Goal: Task Accomplishment & Management: Manage account settings

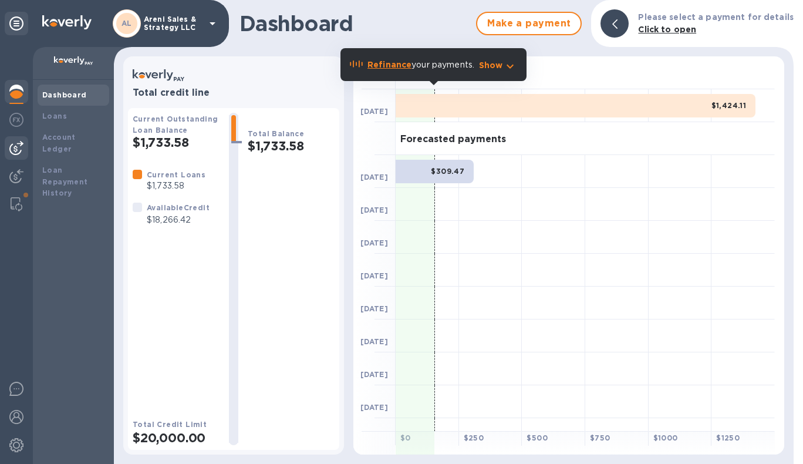
click at [16, 145] on img at bounding box center [16, 148] width 14 height 14
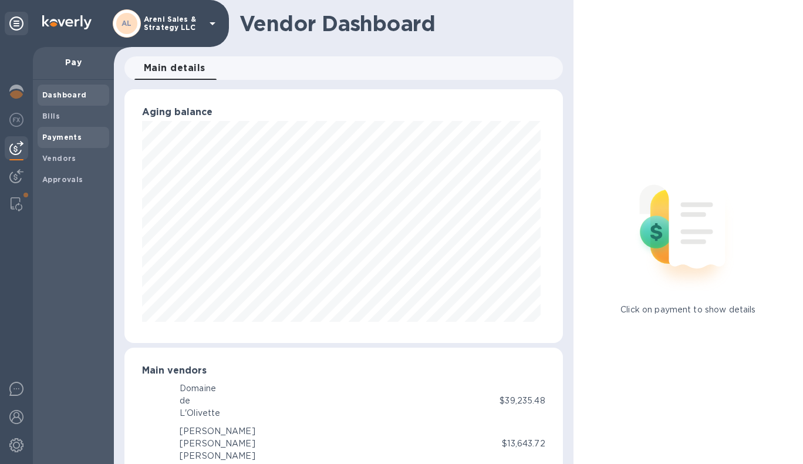
click at [59, 138] on b "Payments" at bounding box center [61, 137] width 39 height 9
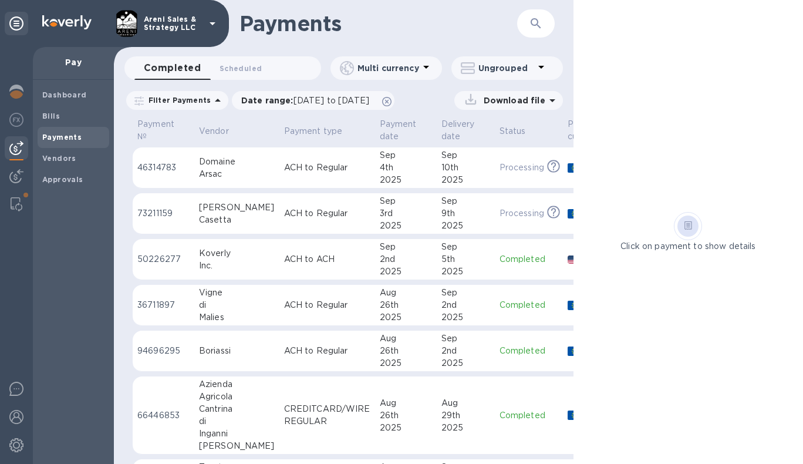
click at [530, 25] on icon "button" at bounding box center [536, 23] width 14 height 14
click at [392, 103] on icon at bounding box center [386, 101] width 9 height 9
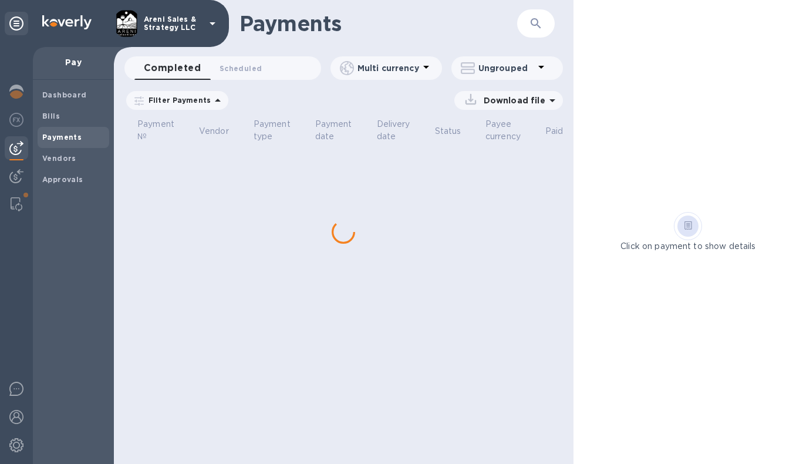
click at [534, 23] on icon "button" at bounding box center [536, 23] width 14 height 14
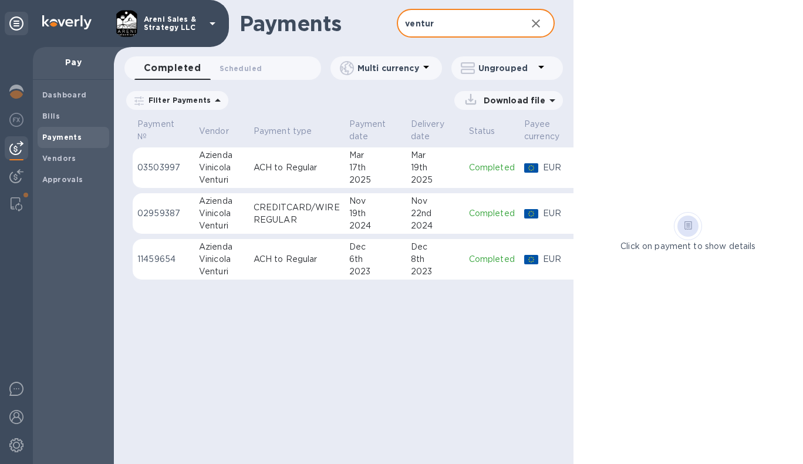
type input "ventur"
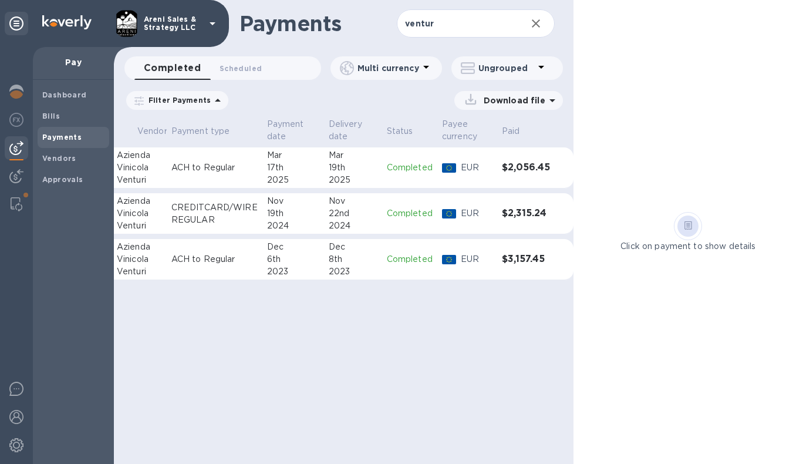
click at [351, 175] on div "2025" at bounding box center [353, 180] width 49 height 12
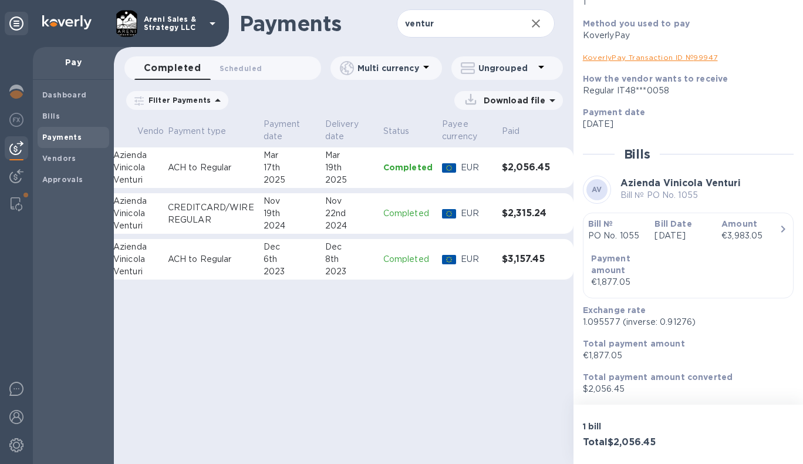
scroll to position [146, 0]
click at [343, 224] on div "2024" at bounding box center [349, 226] width 49 height 12
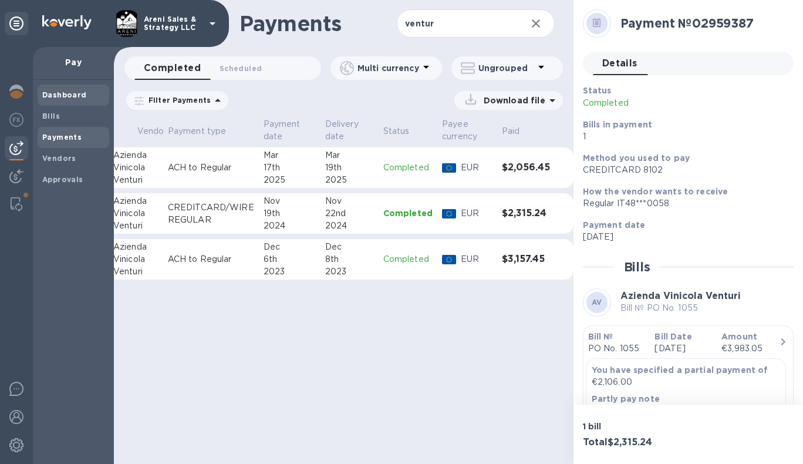
click at [58, 99] on b "Dashboard" at bounding box center [64, 94] width 45 height 9
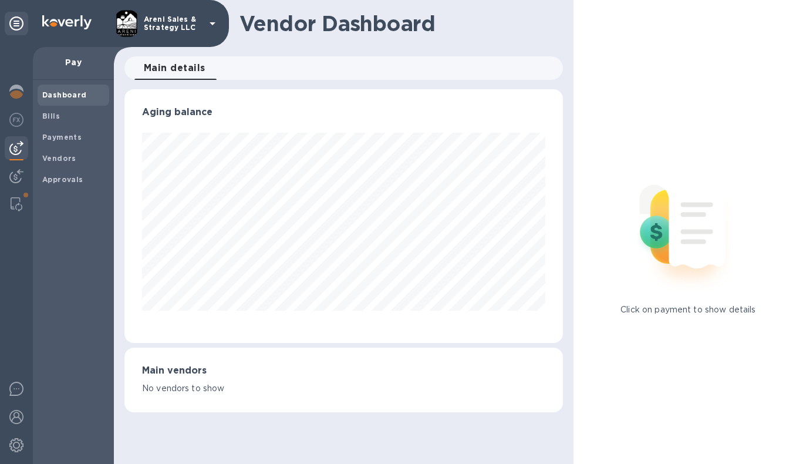
scroll to position [254, 433]
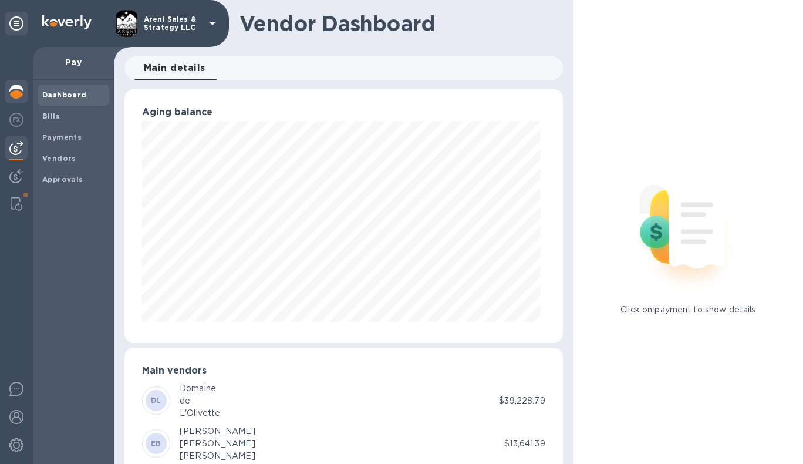
click at [16, 99] on div at bounding box center [16, 93] width 23 height 26
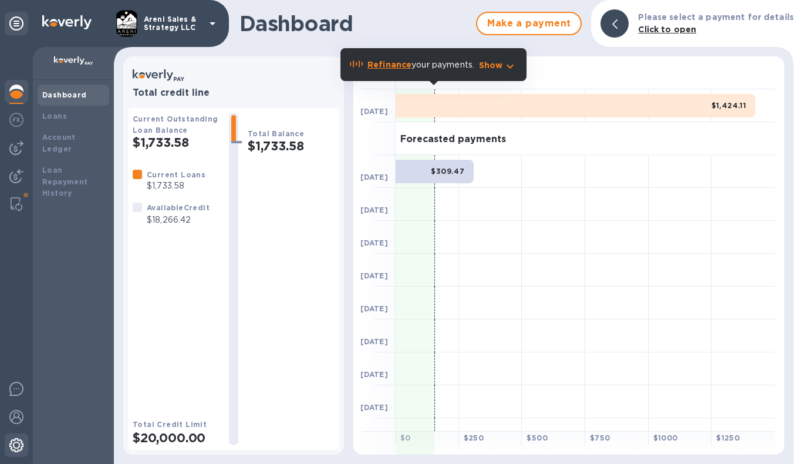
click at [20, 445] on img at bounding box center [16, 445] width 14 height 14
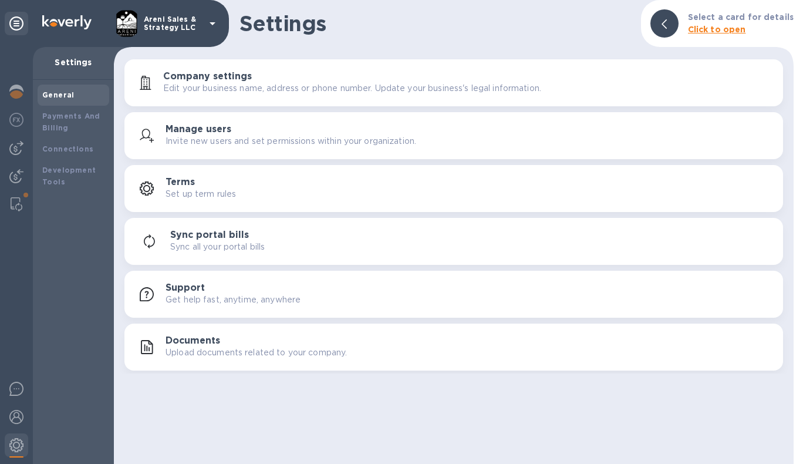
click at [251, 344] on div "Documents Upload documents related to your company." at bounding box center [470, 346] width 608 height 23
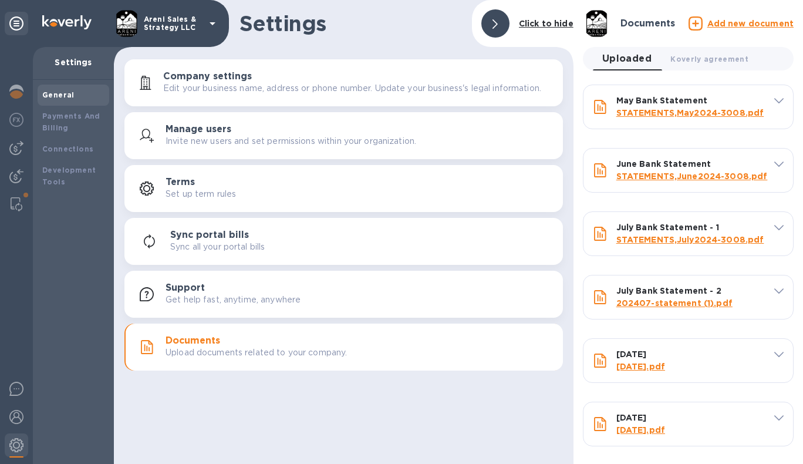
click at [738, 26] on u "Add new document" at bounding box center [751, 23] width 86 height 9
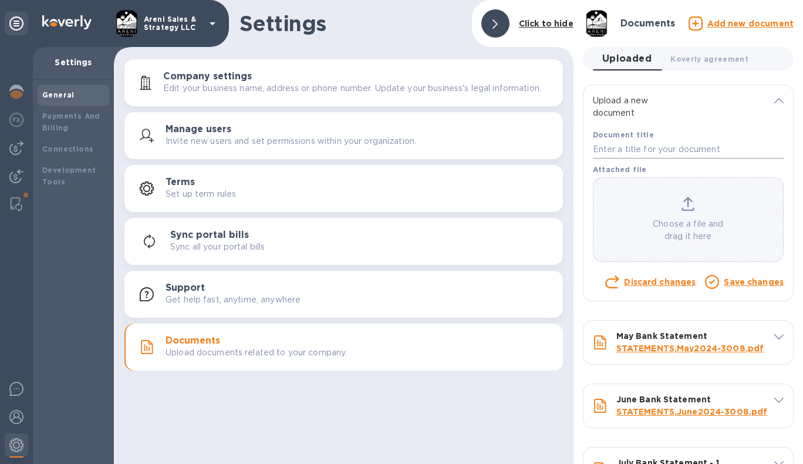
click at [621, 149] on input "text" at bounding box center [688, 150] width 191 height 18
type input "July Bank Statement"
click at [697, 209] on div "Choose a file and drag it here" at bounding box center [689, 220] width 190 height 46
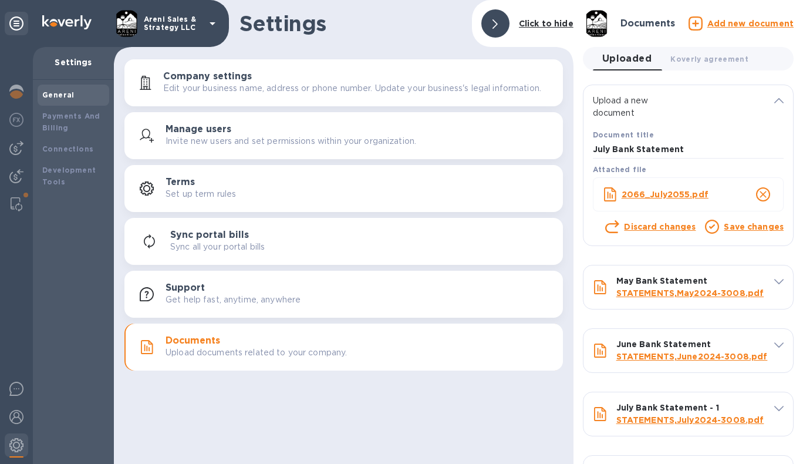
click at [738, 226] on link "Save changes" at bounding box center [754, 226] width 60 height 9
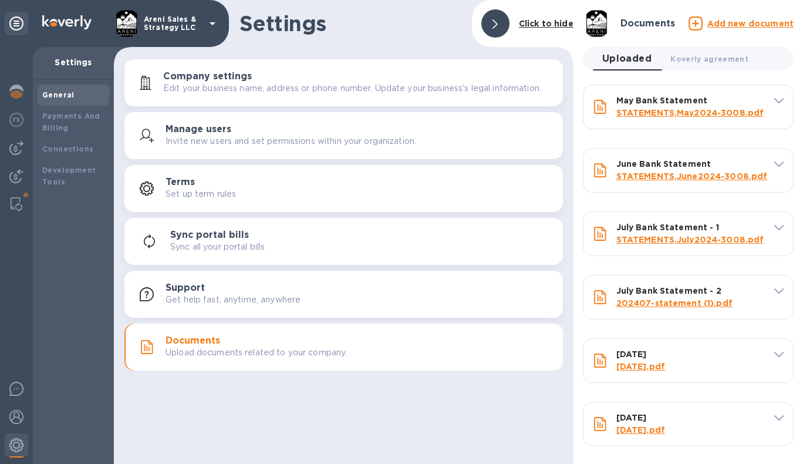
click at [775, 292] on icon at bounding box center [779, 291] width 9 height 5
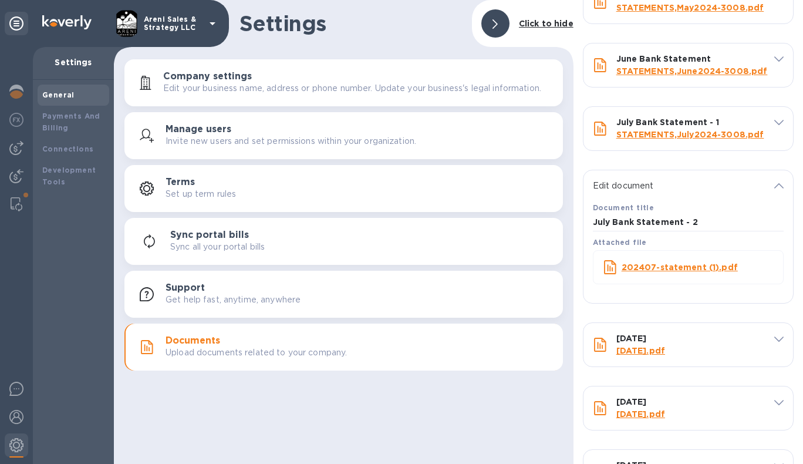
scroll to position [97, 0]
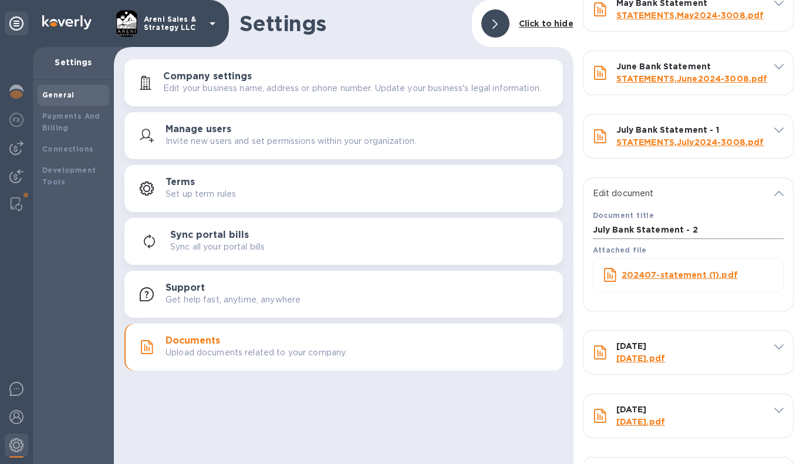
click at [709, 231] on input "July Bank Statement - 2" at bounding box center [688, 230] width 191 height 18
click at [689, 273] on b "202407-statement (1).pdf" at bounding box center [680, 274] width 116 height 9
click at [697, 231] on input "July Bank Statement - 2" at bounding box center [688, 230] width 191 height 18
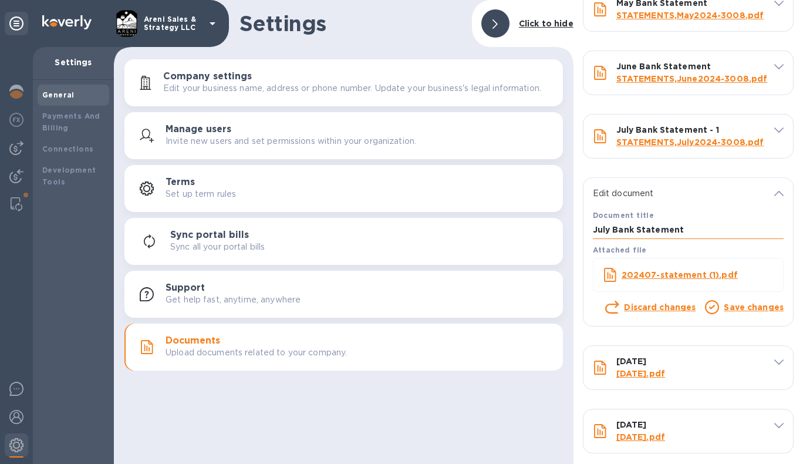
click at [613, 232] on input "July Bank Statement" at bounding box center [688, 230] width 191 height 18
click at [722, 223] on input "[DATE] Bank Statement" at bounding box center [688, 230] width 191 height 18
click at [717, 229] on input "[DATE] Bank Statement" at bounding box center [688, 230] width 191 height 18
type input "[DATE] Bank Statement - QBO"
click at [743, 307] on link "Save changes" at bounding box center [754, 306] width 60 height 9
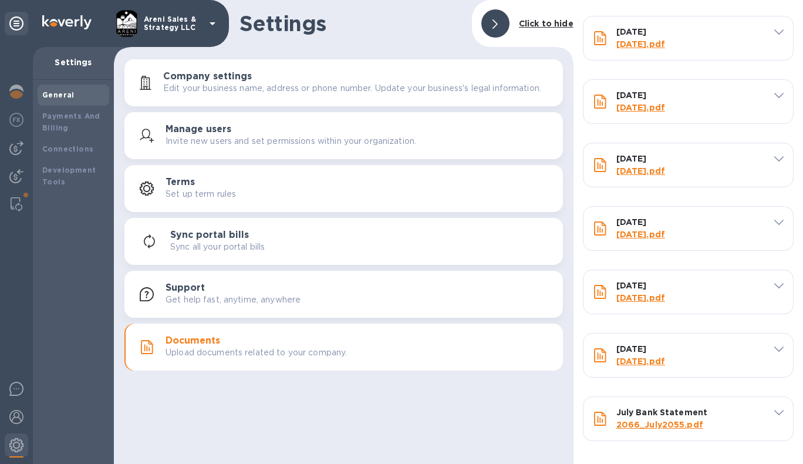
scroll to position [449, 0]
click at [635, 413] on b "July Bank Statement" at bounding box center [663, 412] width 92 height 9
click at [778, 414] on icon at bounding box center [779, 412] width 9 height 5
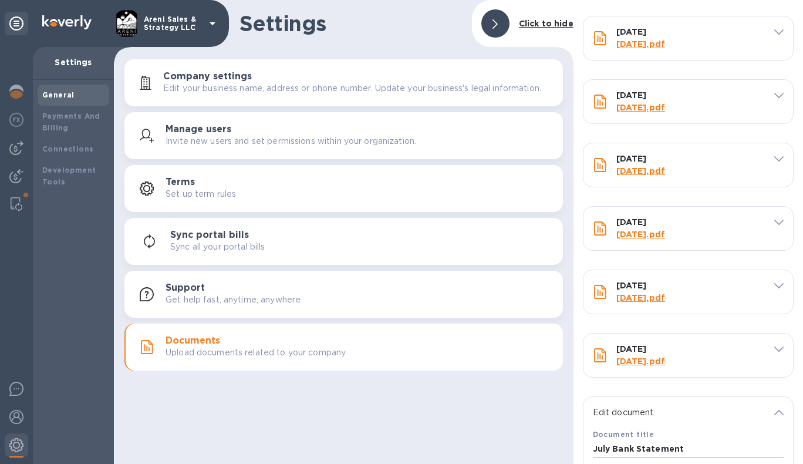
click at [613, 450] on input "July Bank Statement" at bounding box center [688, 449] width 191 height 18
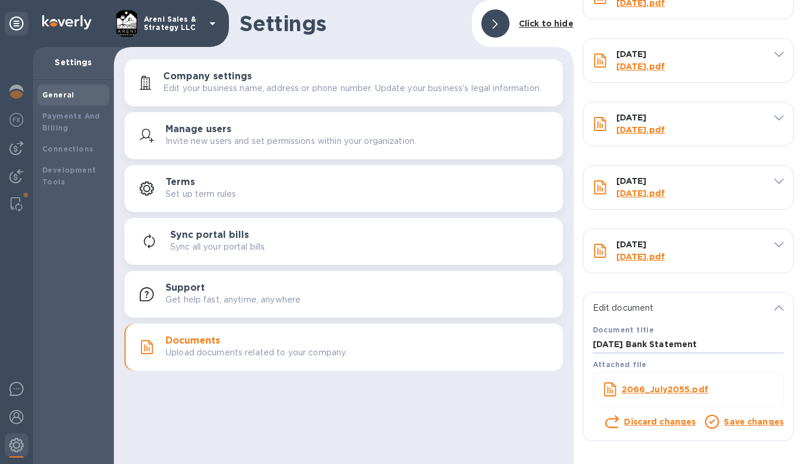
scroll to position [553, 0]
type input "[DATE] Bank Statement"
click at [765, 420] on link "Save changes" at bounding box center [754, 422] width 60 height 9
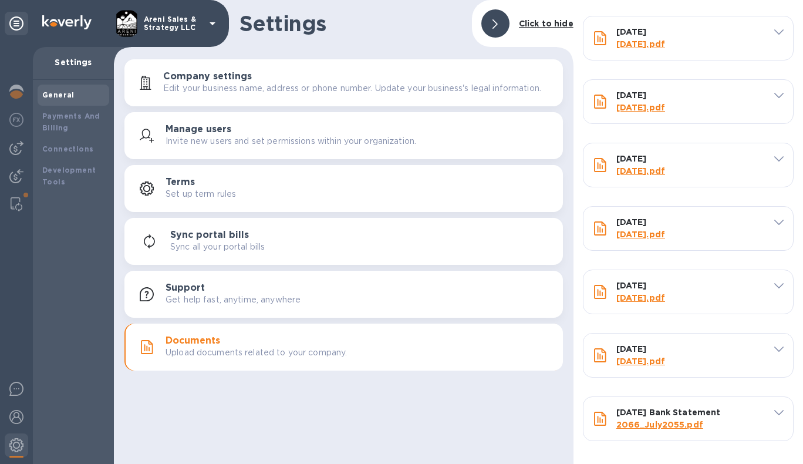
scroll to position [449, 0]
click at [776, 349] on icon at bounding box center [779, 348] width 9 height 5
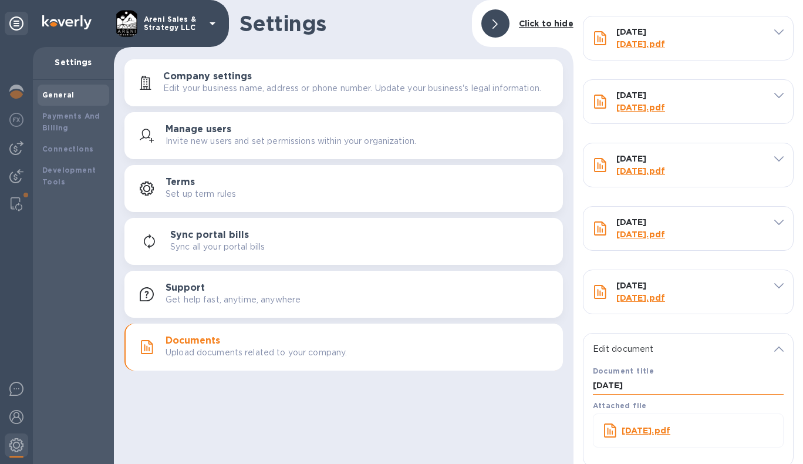
click at [614, 384] on input "[DATE]" at bounding box center [688, 386] width 191 height 18
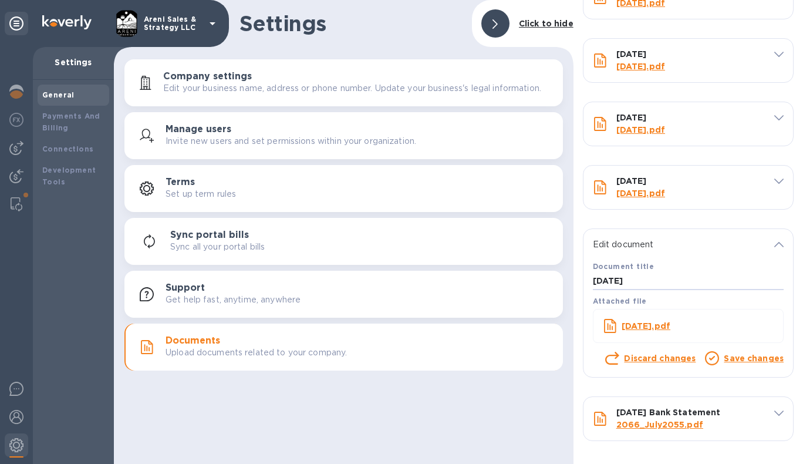
scroll to position [553, 0]
type input "[DATE]"
click at [731, 360] on link "Save changes" at bounding box center [754, 358] width 60 height 9
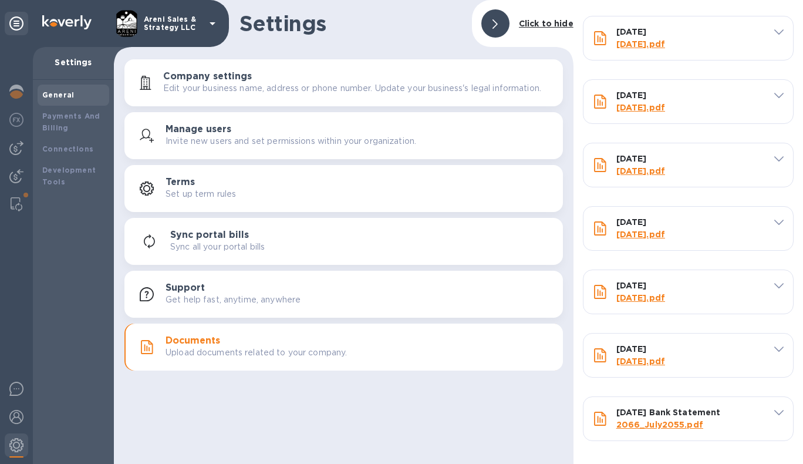
scroll to position [449, 0]
click at [775, 286] on icon at bounding box center [779, 285] width 9 height 5
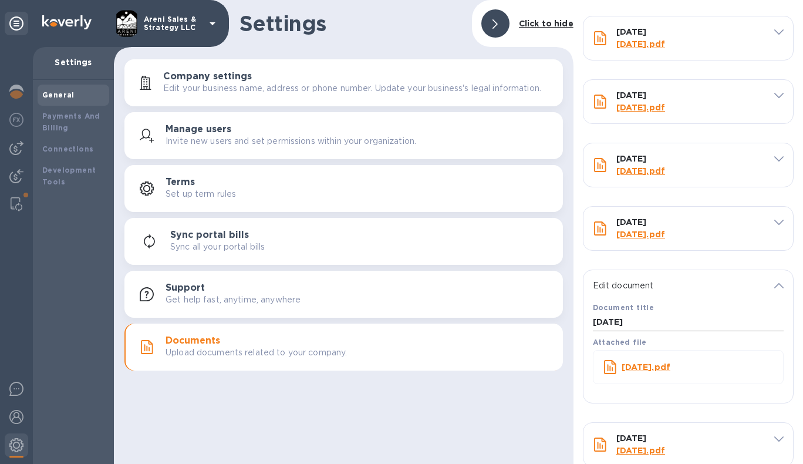
click at [612, 323] on input "[DATE]" at bounding box center [688, 323] width 191 height 18
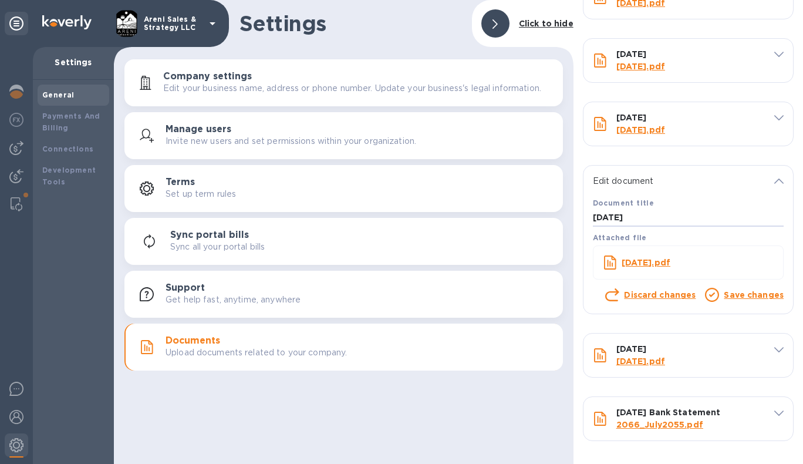
scroll to position [553, 0]
type input "[DATE]"
click at [746, 295] on link "Save changes" at bounding box center [754, 295] width 60 height 9
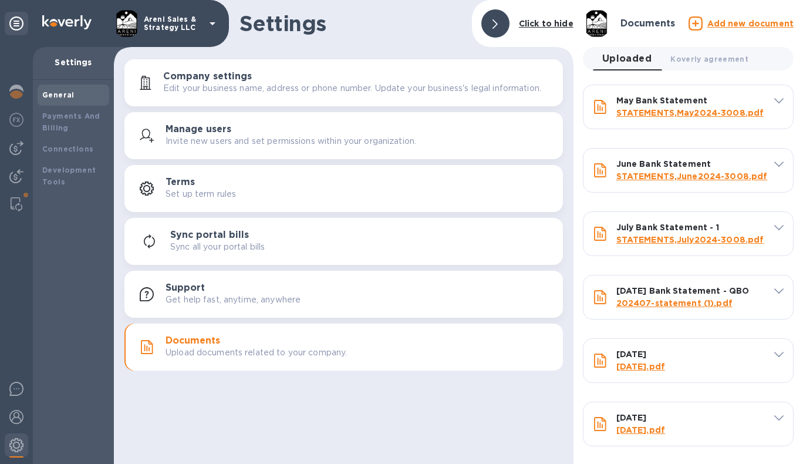
scroll to position [0, 0]
click at [756, 25] on u "Add new document" at bounding box center [751, 23] width 86 height 9
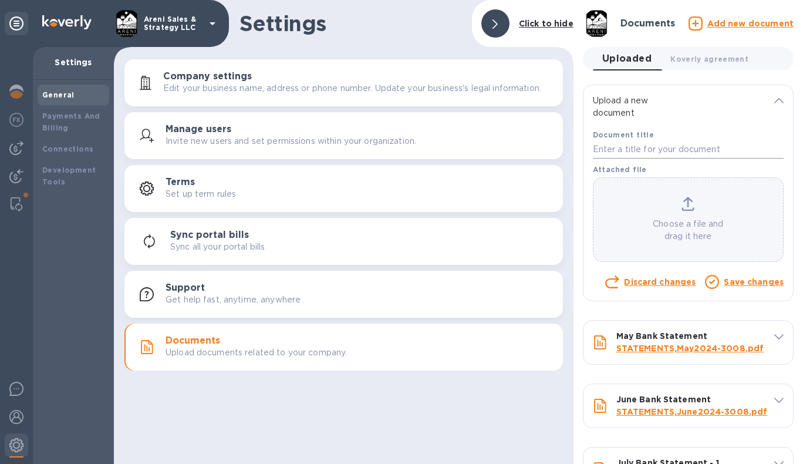
click at [625, 149] on input "text" at bounding box center [688, 150] width 191 height 18
click at [665, 149] on input "[DATE]" at bounding box center [688, 150] width 191 height 18
type input "[DATE] Bank Statement"
click at [691, 208] on icon at bounding box center [688, 204] width 13 height 14
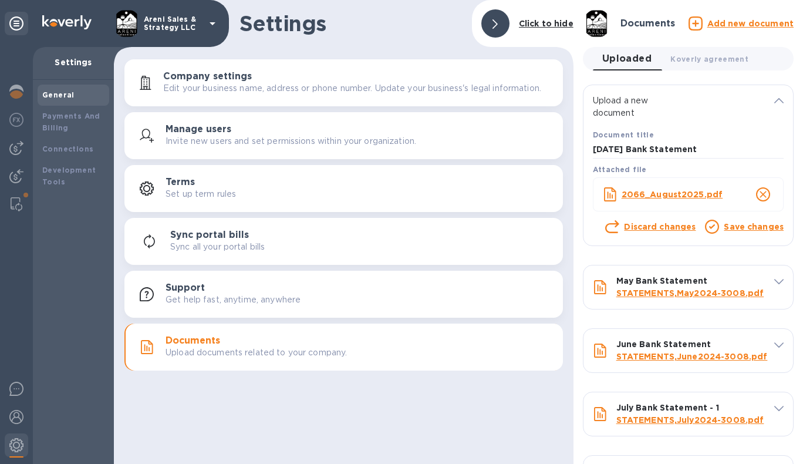
click at [729, 226] on link "Save changes" at bounding box center [754, 226] width 60 height 9
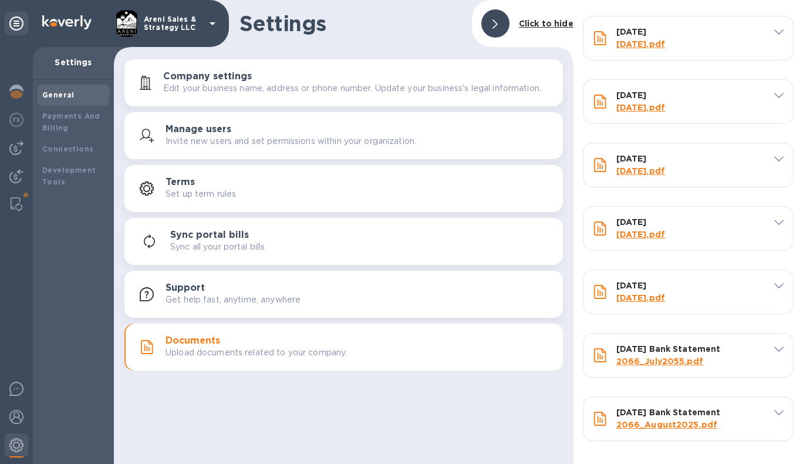
scroll to position [513, 0]
click at [485, 424] on div "Settings Click to hide Company settings Edit your business name, address or pho…" at bounding box center [344, 232] width 460 height 464
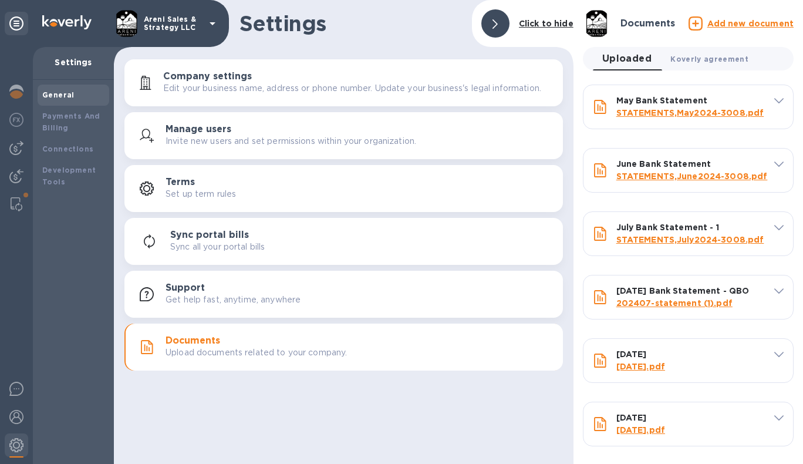
scroll to position [0, 0]
click at [711, 59] on span "Koverly agreement 0" at bounding box center [710, 59] width 78 height 12
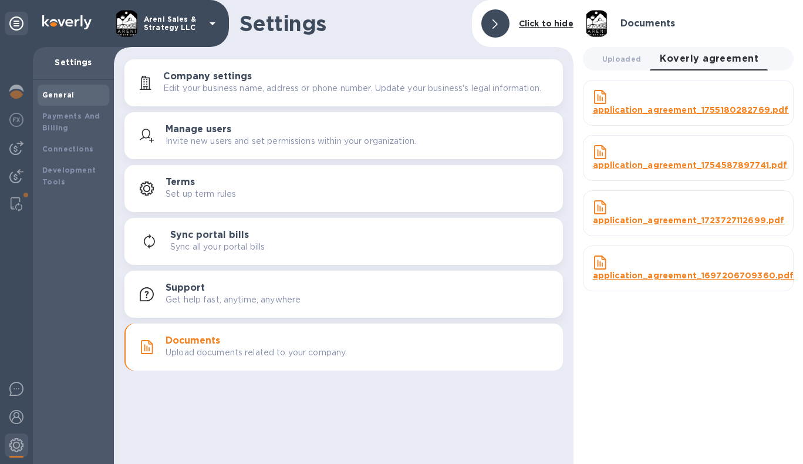
click at [500, 408] on div "Settings Click to hide Company settings Edit your business name, address or pho…" at bounding box center [344, 232] width 460 height 464
click at [13, 209] on img at bounding box center [17, 204] width 12 height 14
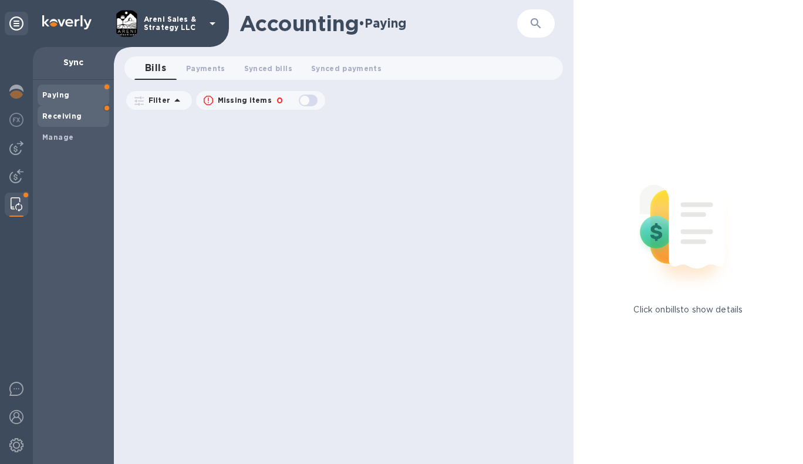
click at [78, 117] on b "Receiving" at bounding box center [62, 116] width 40 height 9
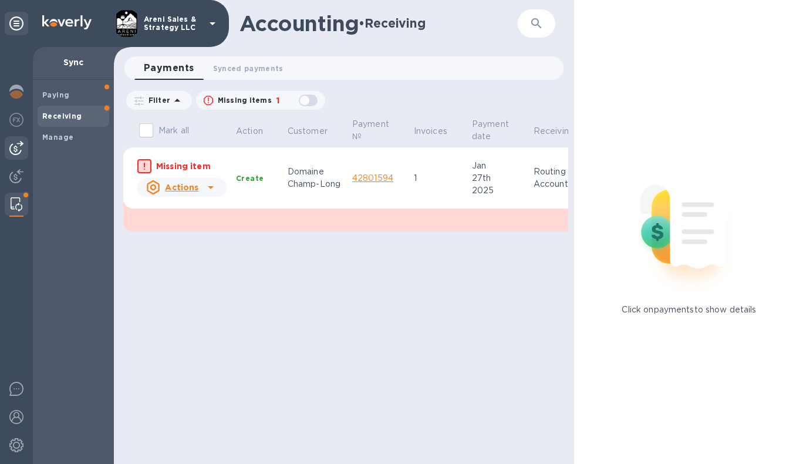
click at [20, 154] on img at bounding box center [16, 148] width 14 height 14
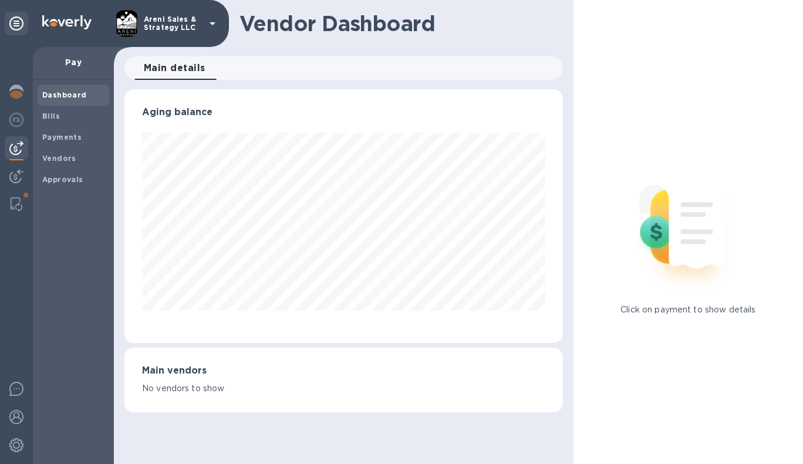
scroll to position [254, 433]
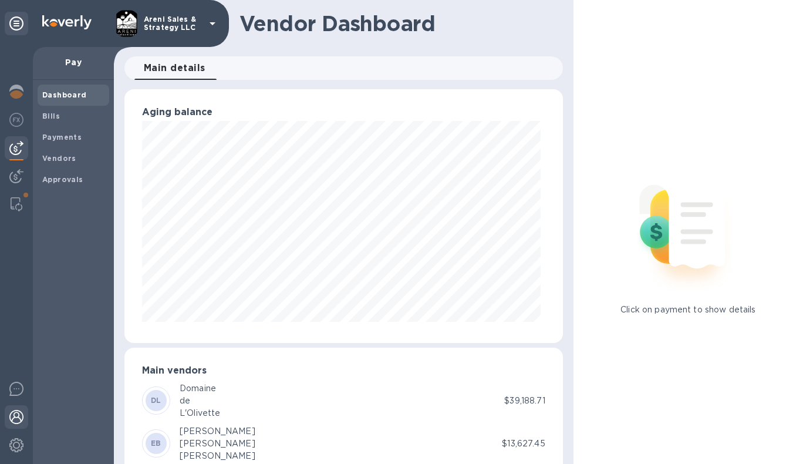
click at [16, 418] on img at bounding box center [16, 417] width 14 height 14
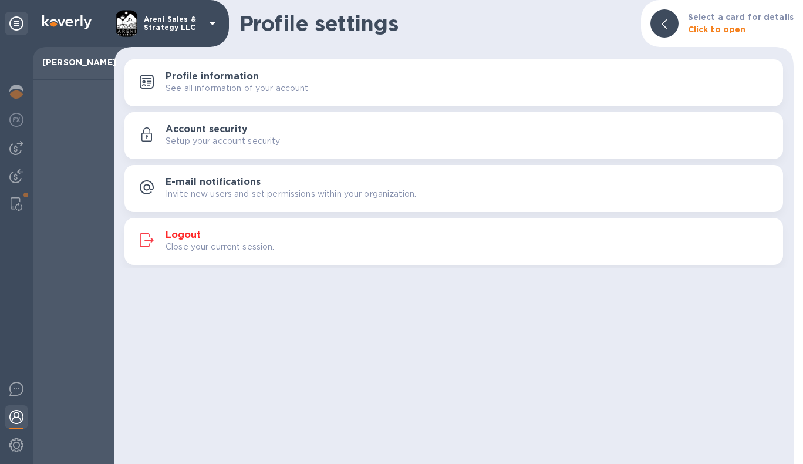
click at [315, 89] on div "See all information of your account" at bounding box center [470, 88] width 608 height 12
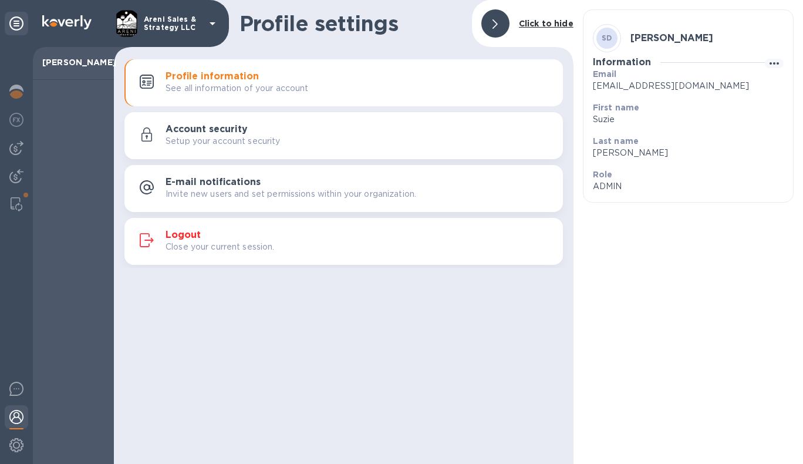
click at [303, 147] on div "Setup your account security" at bounding box center [360, 141] width 388 height 12
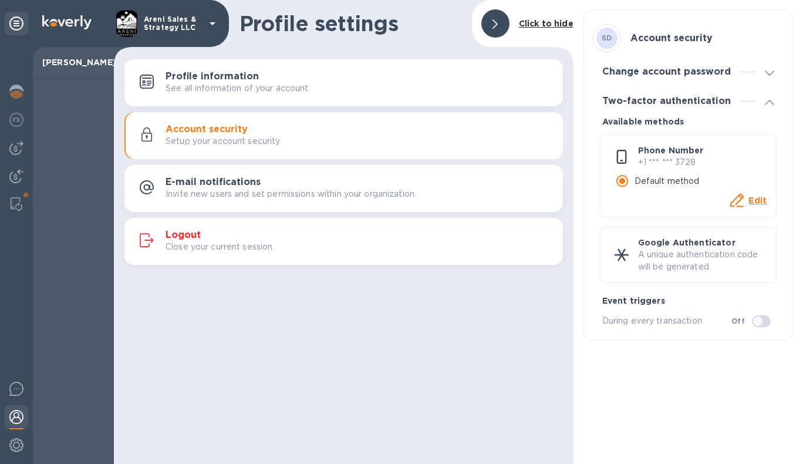
click at [326, 191] on p "Invite new users and set permissions within your organization." at bounding box center [291, 194] width 251 height 12
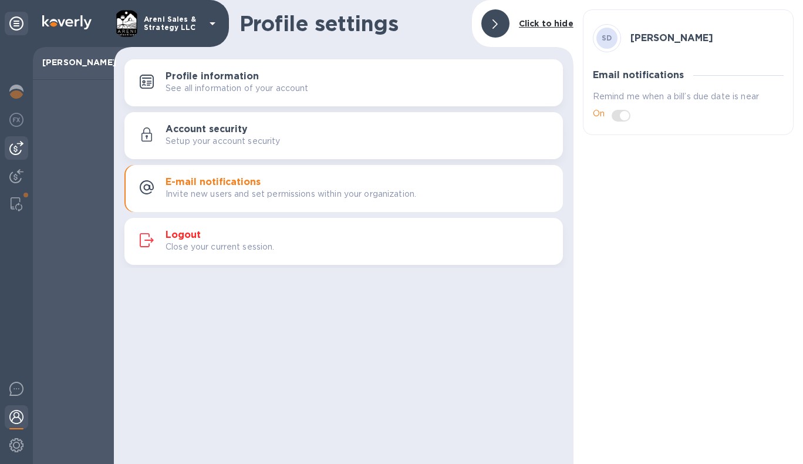
click at [16, 142] on img at bounding box center [16, 148] width 14 height 14
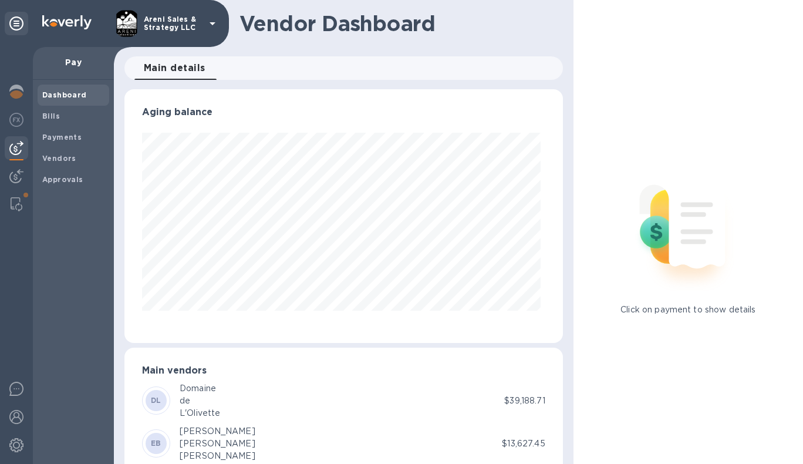
scroll to position [254, 433]
click at [20, 120] on img at bounding box center [16, 120] width 14 height 14
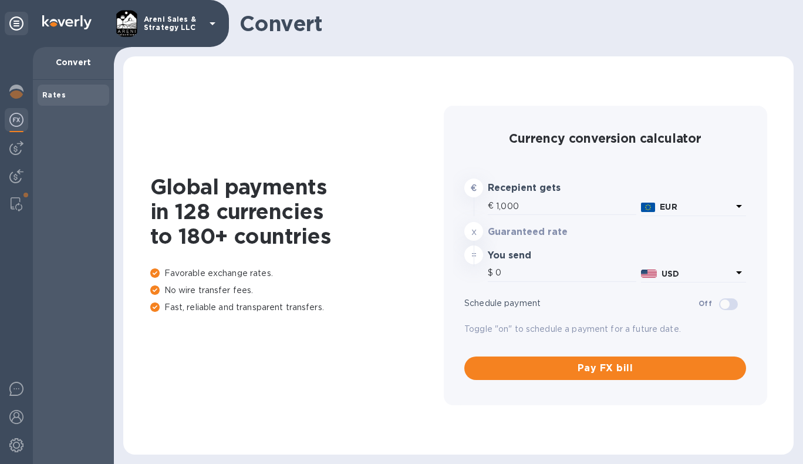
type input "1,177.22"
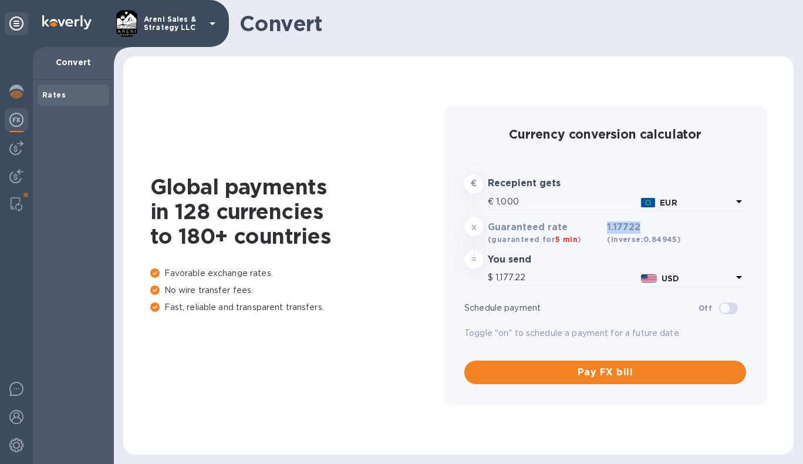
drag, startPoint x: 608, startPoint y: 228, endPoint x: 670, endPoint y: 228, distance: 62.3
click at [670, 228] on h3 "1.17722 (inverse: 0.84945 )" at bounding box center [644, 233] width 74 height 23
copy h3 "1.17722"
